Goal: Transaction & Acquisition: Download file/media

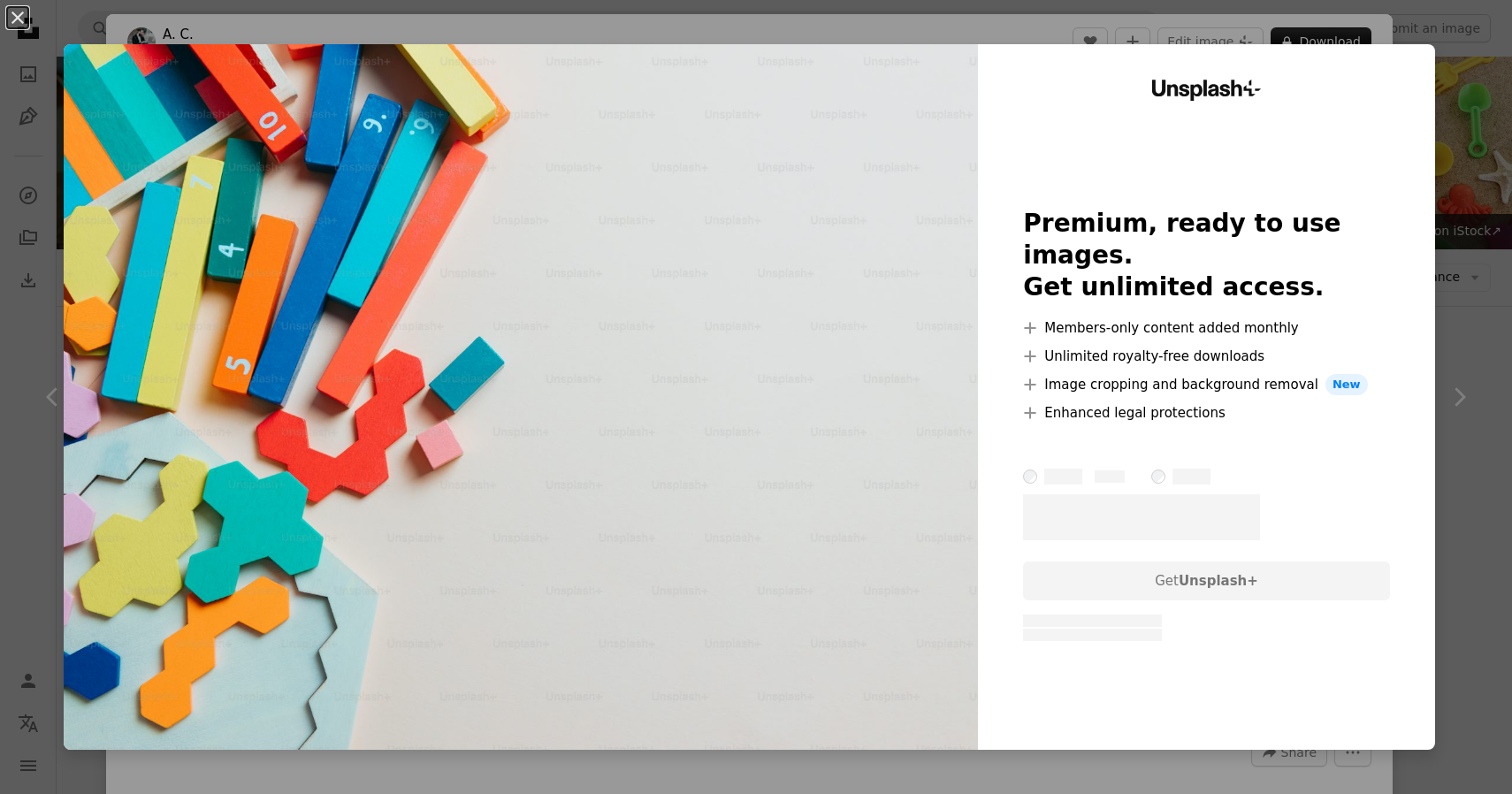
scroll to position [5257, 0]
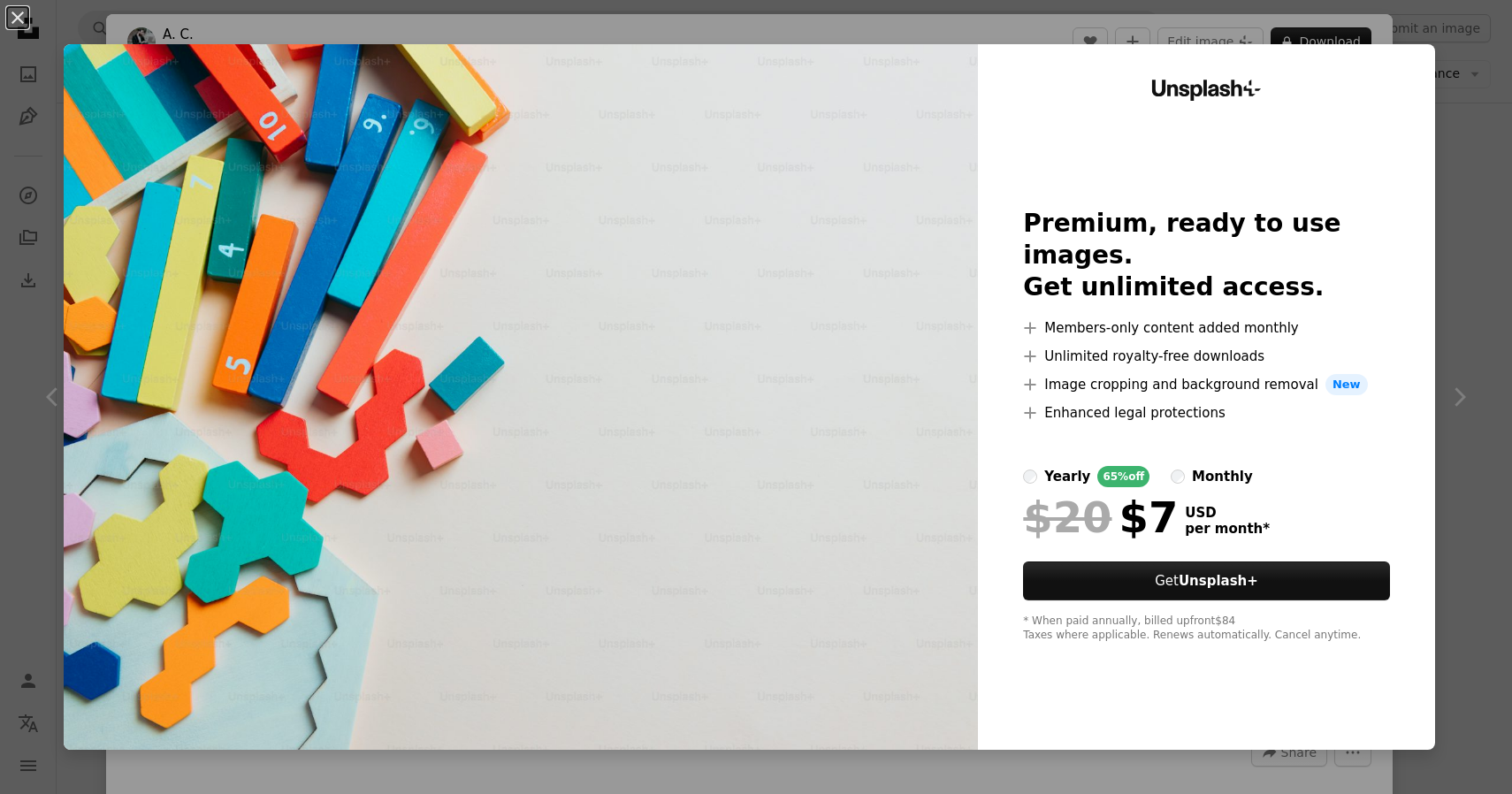
click at [1475, 132] on div "An X shape Unsplash+ Premium, ready to use images. Get unlimited access. A plus…" at bounding box center [756, 397] width 1512 height 794
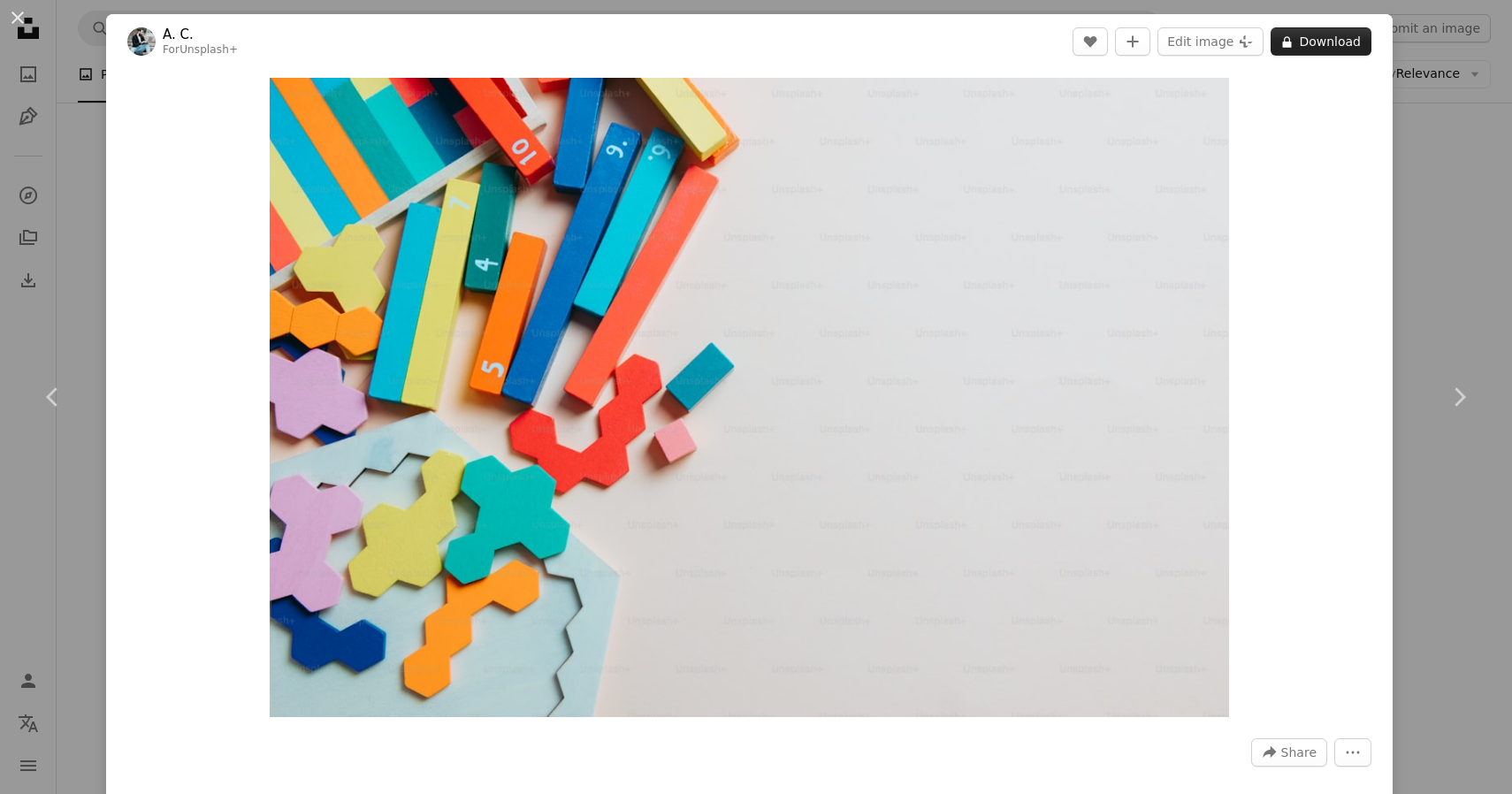
click at [1343, 39] on button "A lock Download" at bounding box center [1321, 41] width 101 height 28
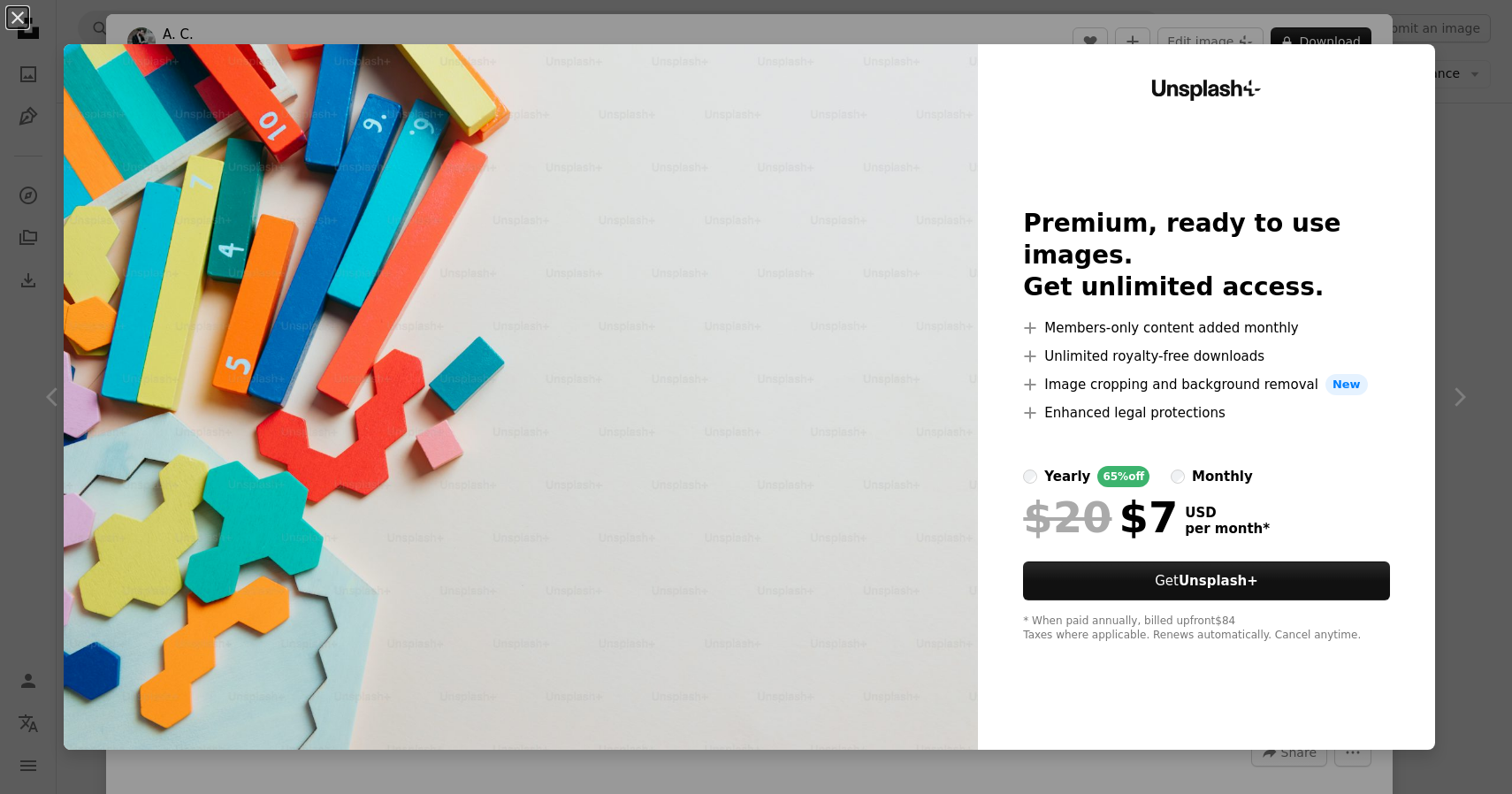
click at [1479, 136] on div "An X shape Unsplash+ Premium, ready to use images. Get unlimited access. A plus…" at bounding box center [756, 397] width 1512 height 794
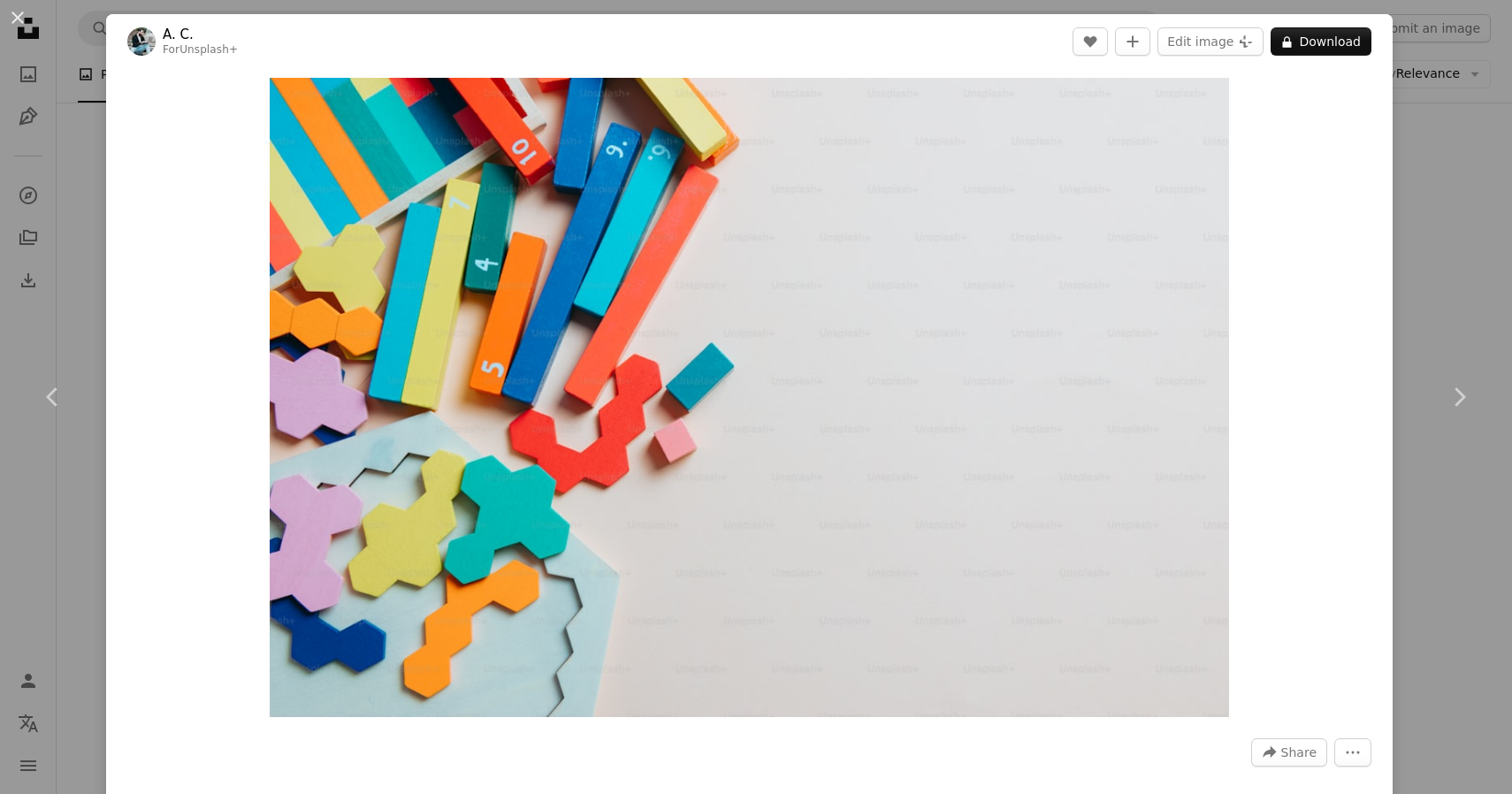
click at [1479, 136] on div "An X shape Chevron left Chevron right A. C. For Unsplash+ A heart A plus sign E…" at bounding box center [756, 397] width 1512 height 794
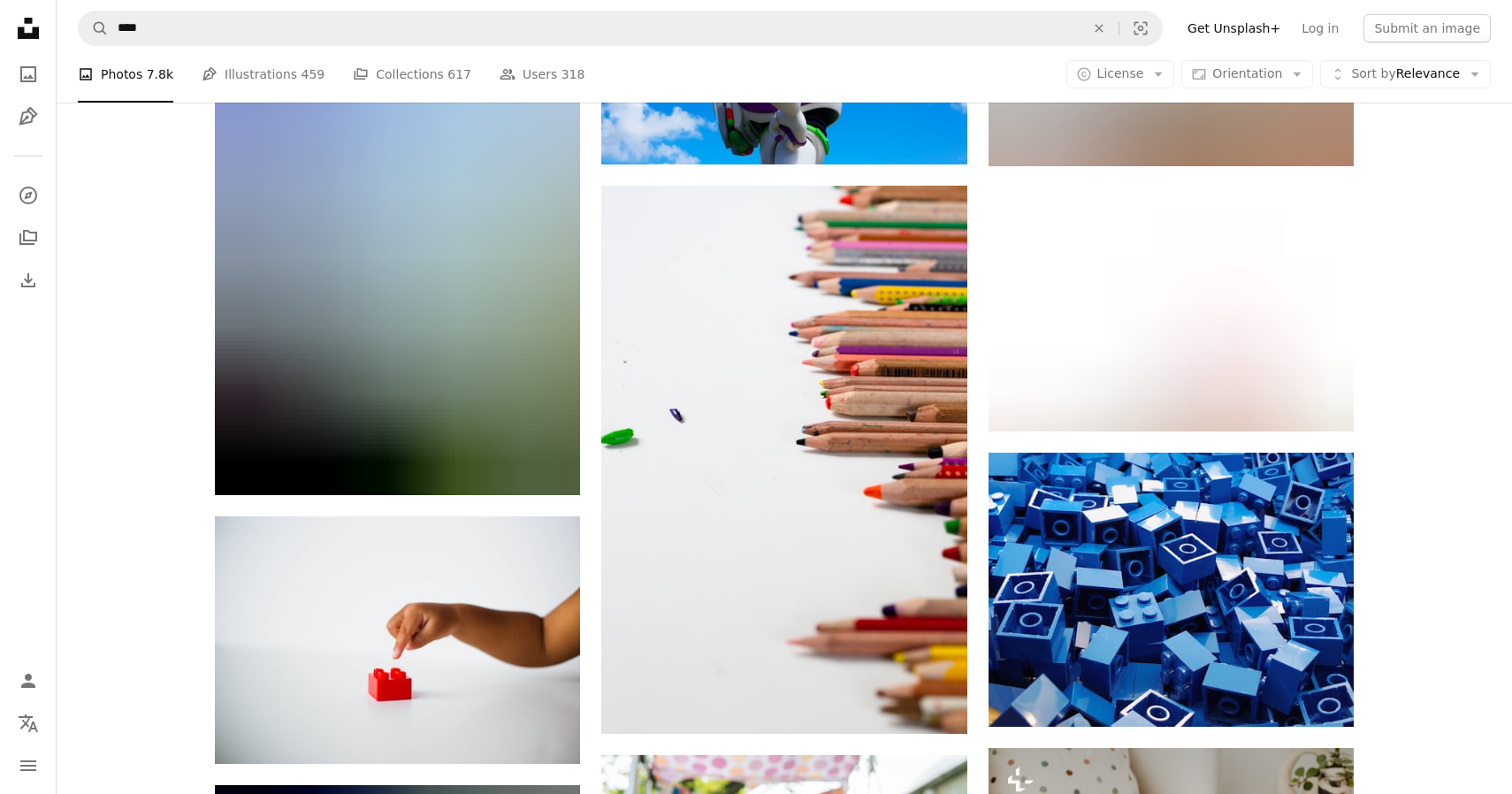
scroll to position [23716, 0]
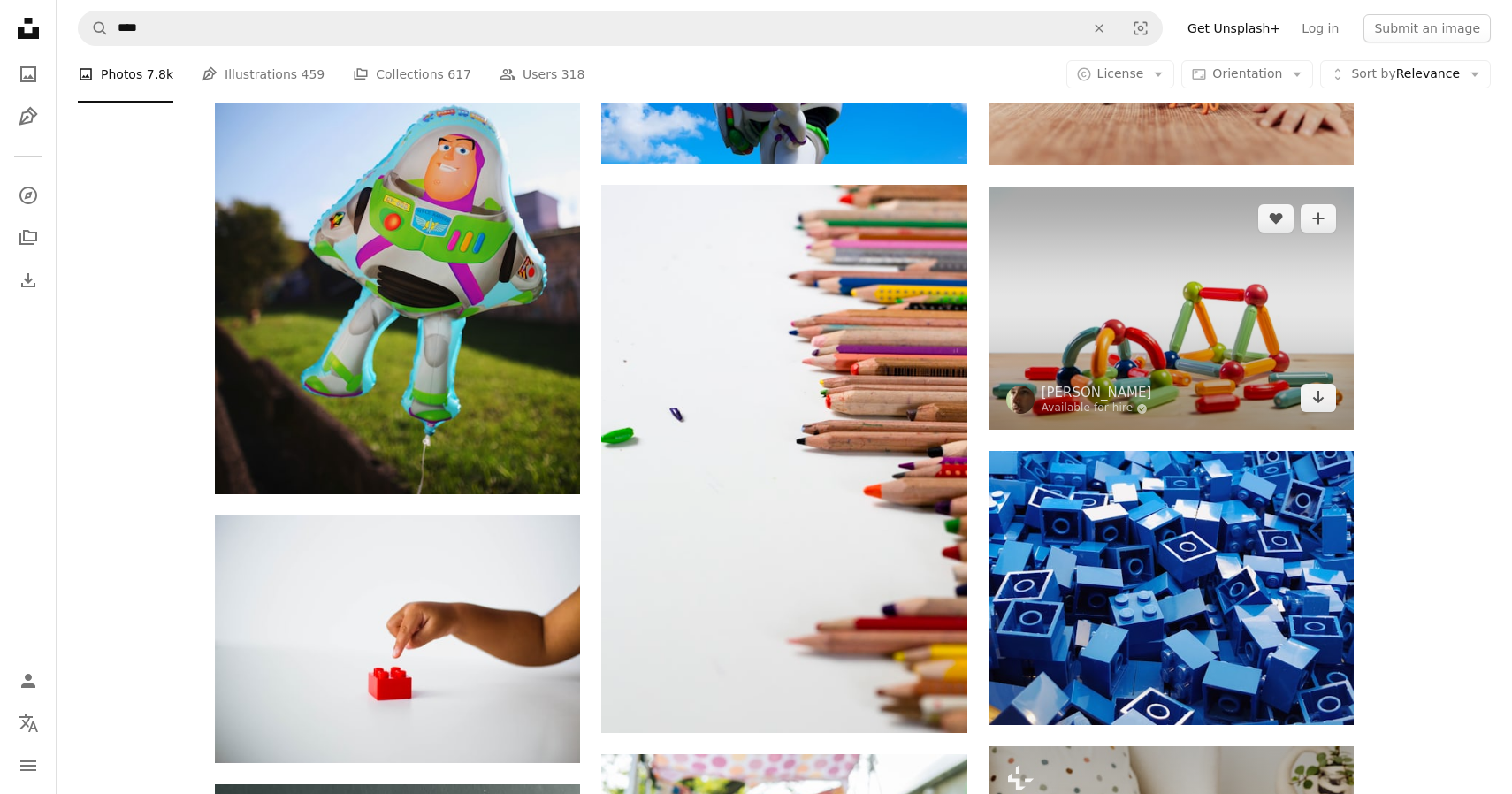
click at [1085, 354] on img at bounding box center [1171, 307] width 365 height 243
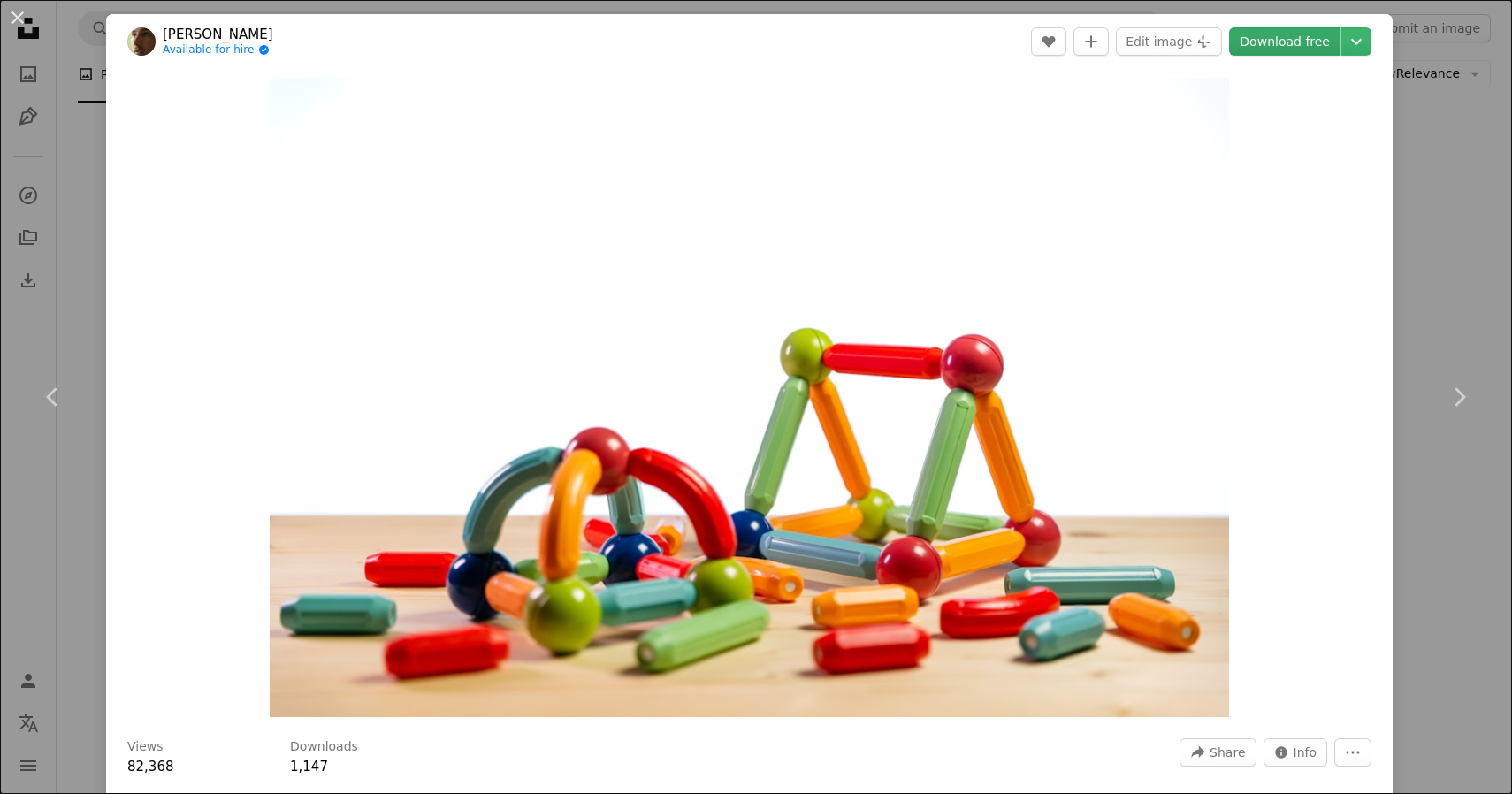
click at [1305, 40] on link "Download free" at bounding box center [1285, 41] width 111 height 28
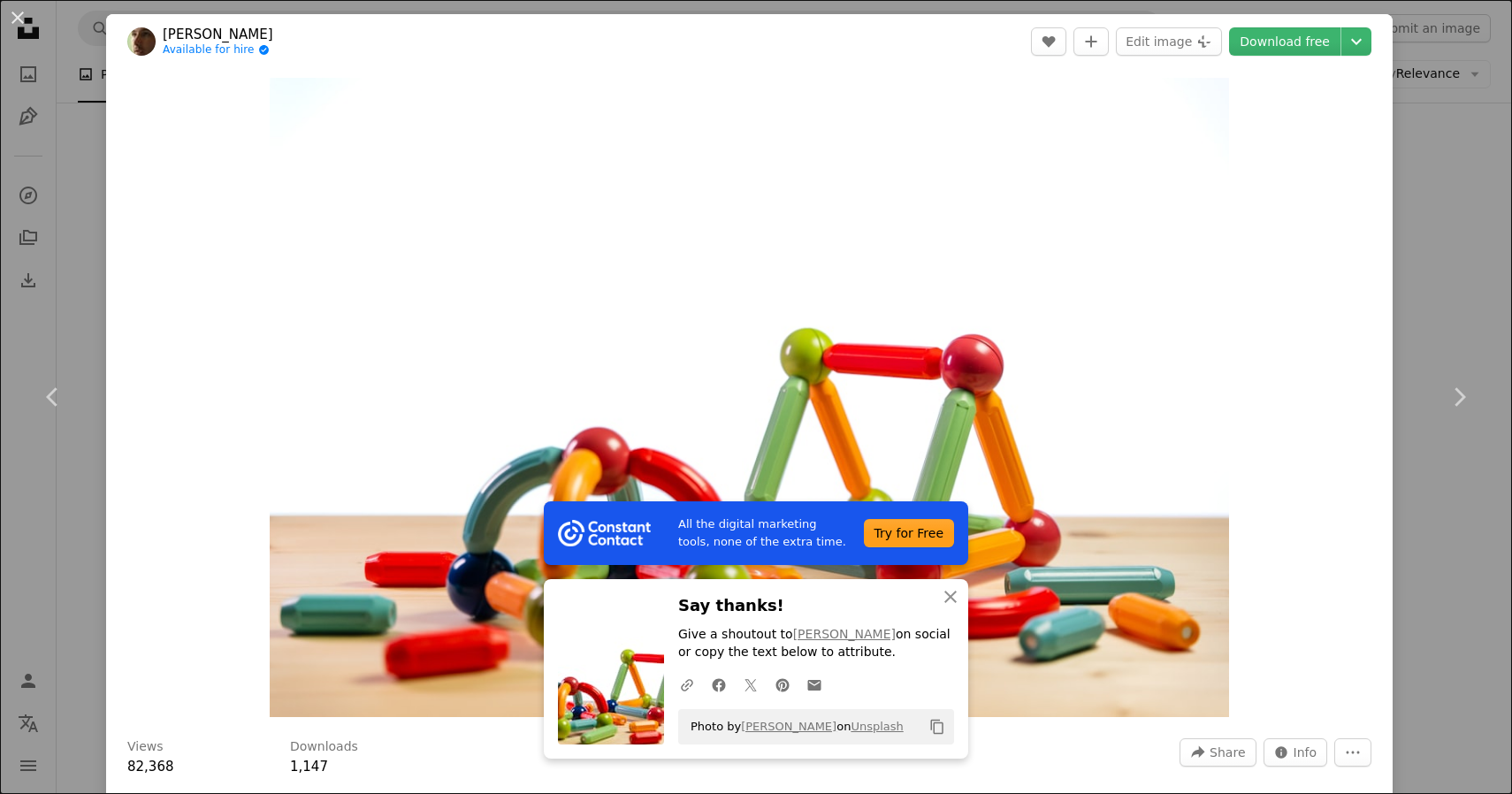
click at [1483, 132] on div "An X shape Chevron left Chevron right All the digital marketing tools, none of …" at bounding box center [756, 397] width 1512 height 794
